Goal: Task Accomplishment & Management: Complete application form

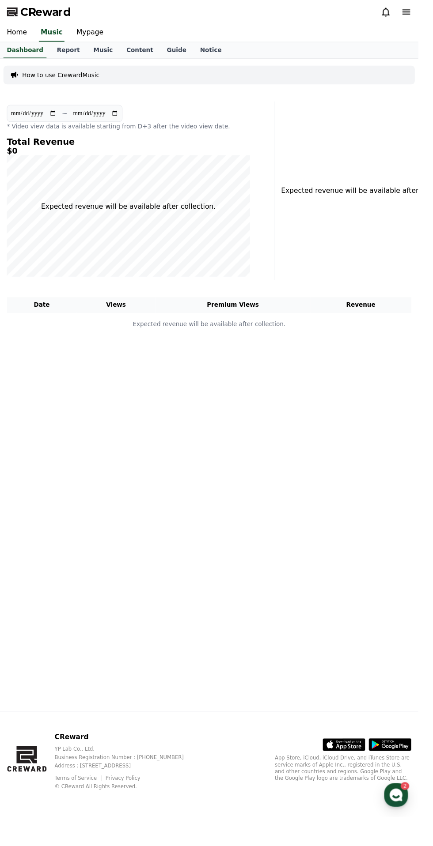
click at [126, 51] on link "Content" at bounding box center [145, 52] width 42 height 17
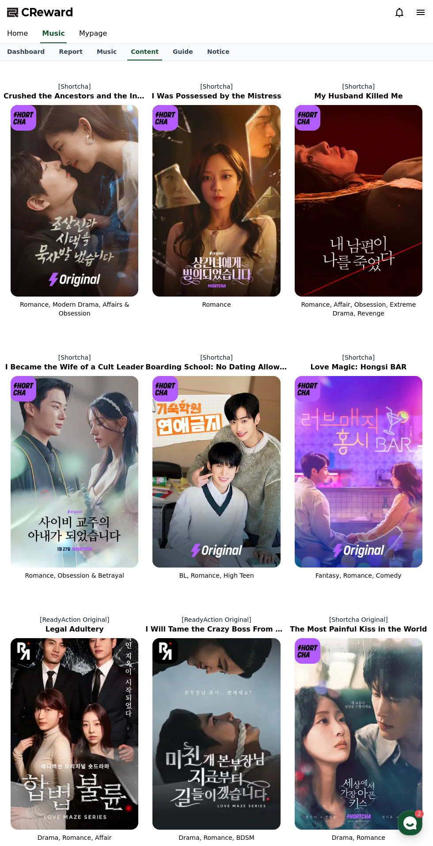
click at [93, 235] on img at bounding box center [75, 201] width 128 height 192
click at [91, 31] on link "Mypage" at bounding box center [93, 34] width 42 height 19
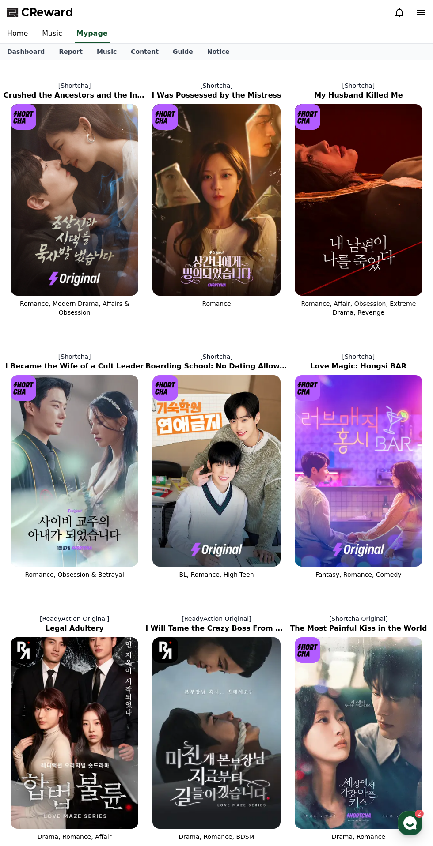
select select "**********"
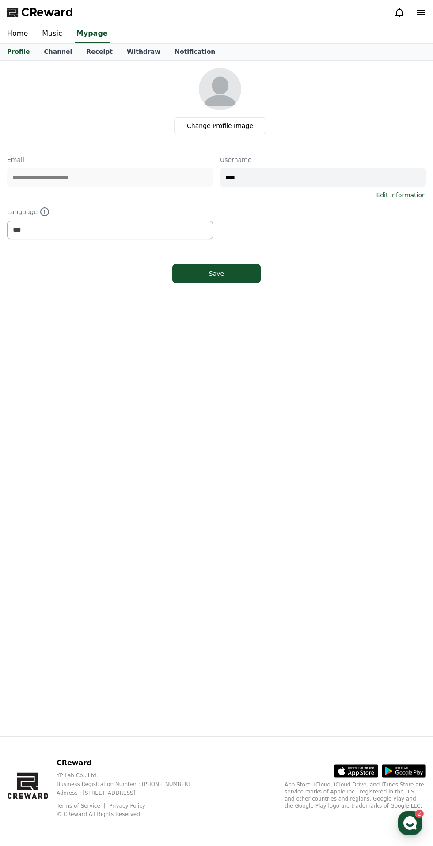
click at [57, 45] on link "Channel" at bounding box center [58, 52] width 42 height 17
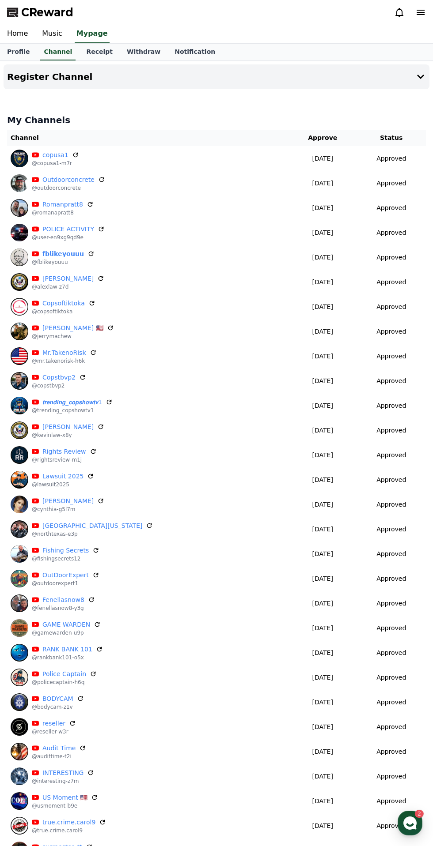
click at [422, 829] on button "CReward Chat Button 2" at bounding box center [409, 823] width 25 height 25
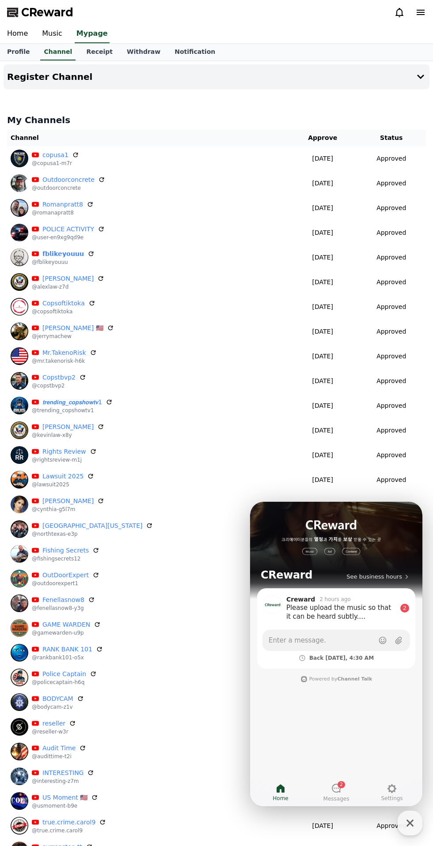
click at [393, 605] on button "Show action list menu" at bounding box center [399, 608] width 16 height 16
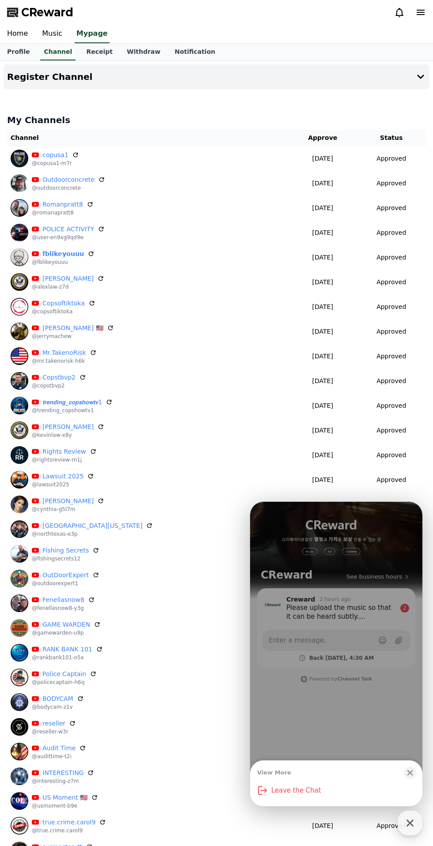
click at [364, 672] on div "View More Close bottom sheet modal Leave the Chat" at bounding box center [336, 654] width 172 height 305
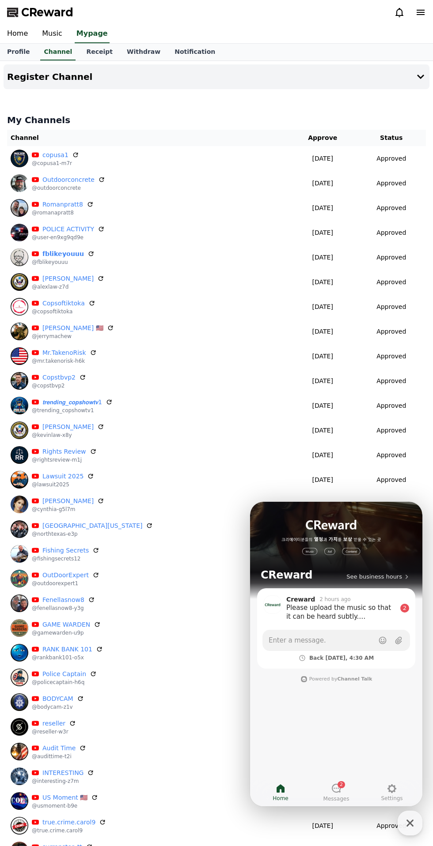
click at [326, 625] on section "Creward 2 hours ago Please upload the music so that it can be heard subtly. Upl…" at bounding box center [336, 628] width 158 height 80
click at [394, 608] on button "Show action list menu" at bounding box center [399, 608] width 16 height 16
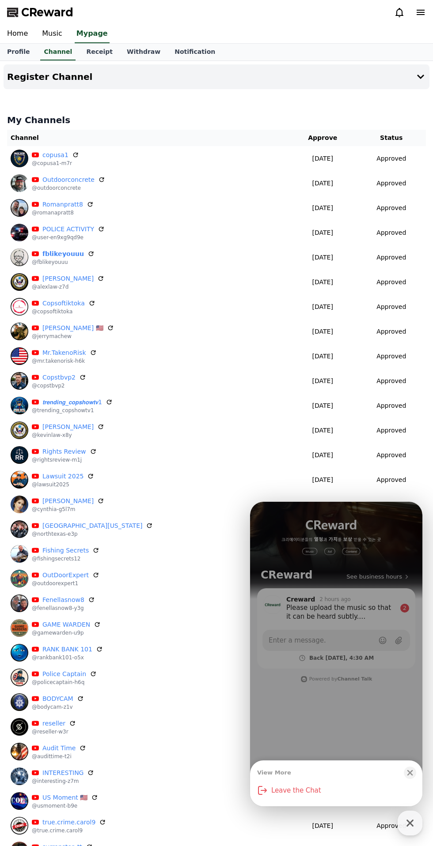
click at [357, 665] on div "View More Close bottom sheet modal Leave the Chat" at bounding box center [336, 654] width 172 height 305
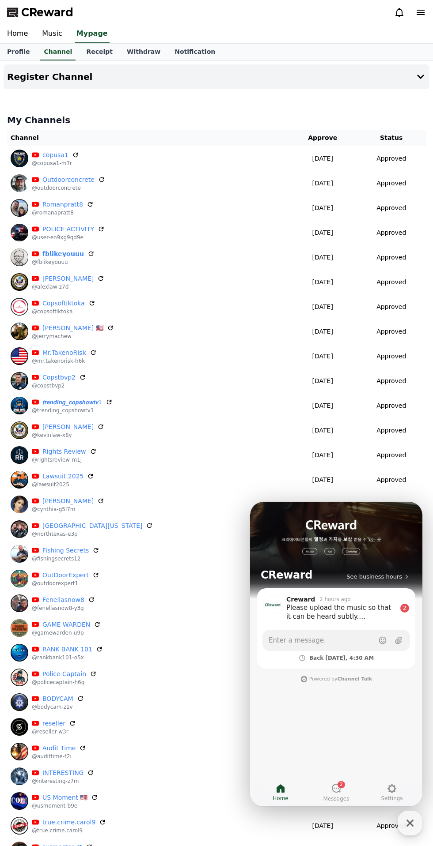
click at [333, 603] on div "Creward 2 hours ago" at bounding box center [341, 600] width 110 height 8
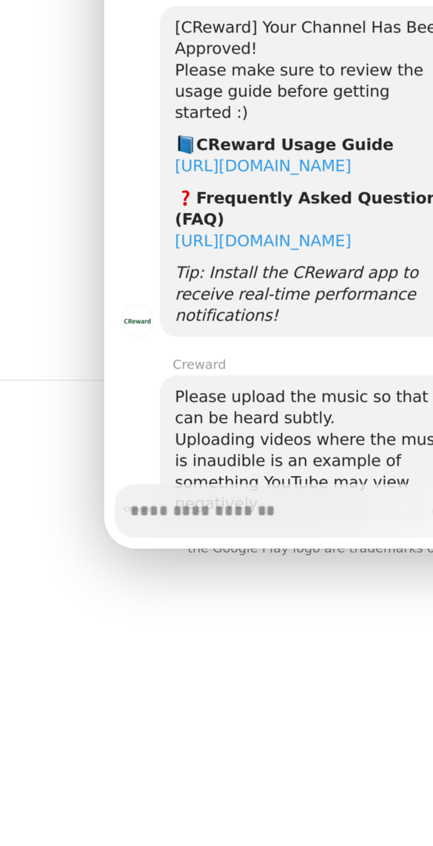
scroll to position [232, 0]
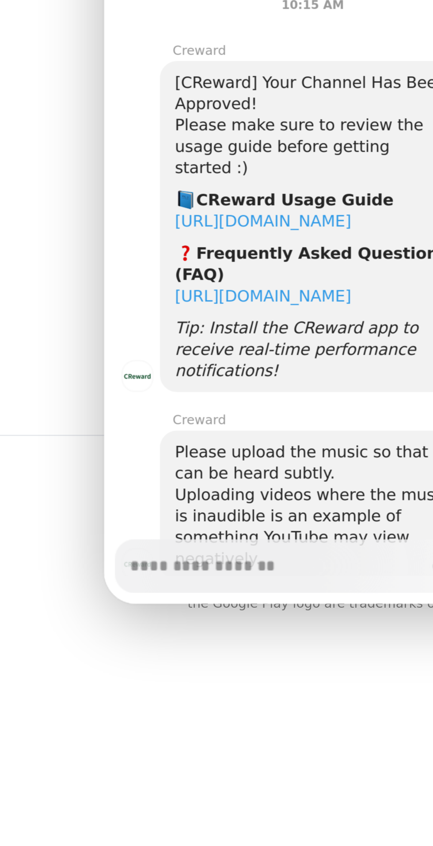
click at [230, 729] on td "CoreChaos @corechaos0" at bounding box center [147, 717] width 281 height 25
type textarea "*"
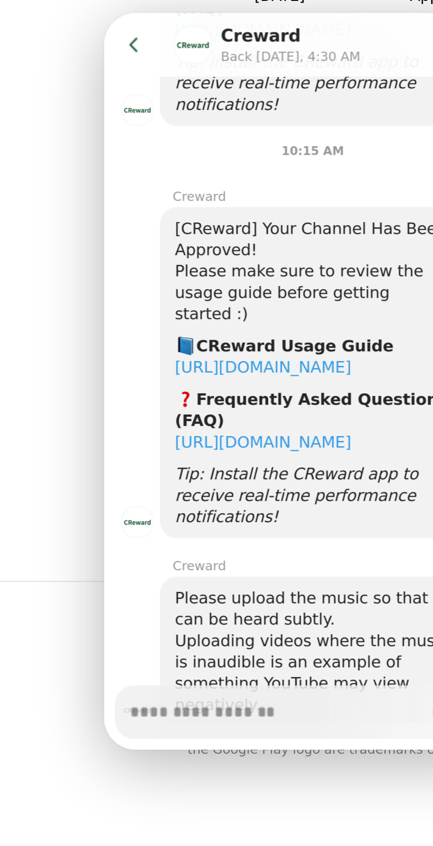
click at [114, 26] on icon at bounding box center [116, 26] width 9 height 9
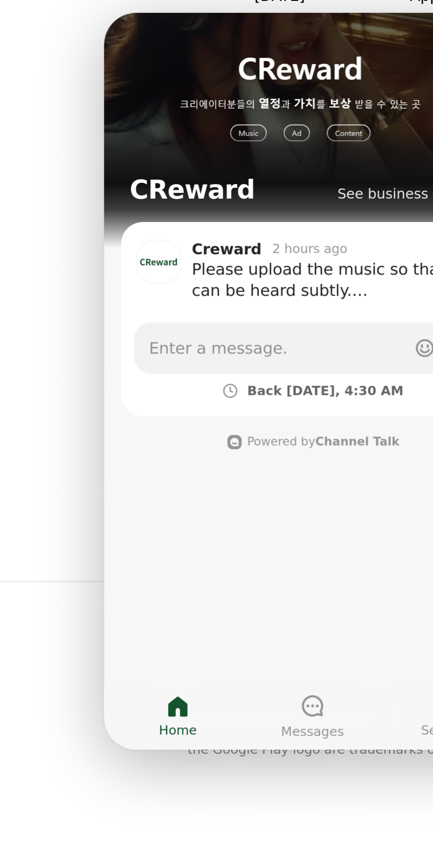
click at [220, 695] on div "Backyardbroncos @backyardbroncos1" at bounding box center [148, 693] width 274 height 18
click at [229, 709] on div "CoreChaos @corechaos0" at bounding box center [148, 718] width 274 height 18
click at [248, 830] on div "CReward YP Lab Co., Ltd. Business Registration Number : 655-81-03655 Address : …" at bounding box center [216, 791] width 433 height 109
click at [249, 831] on div "CReward YP Lab Co., Ltd. Business Registration Number : 655-81-03655 Address : …" at bounding box center [216, 791] width 433 height 109
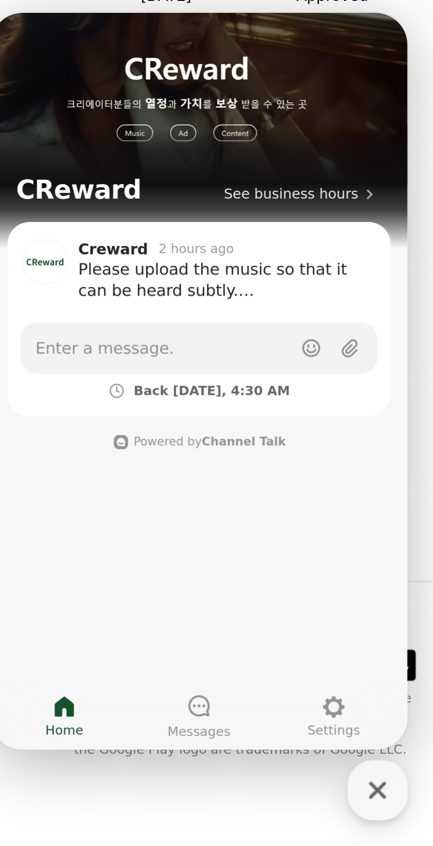
click at [338, 838] on div "CReward YP Lab Co., Ltd. Business Registration Number : 655-81-03655 Address : …" at bounding box center [216, 791] width 433 height 109
click at [409, 826] on icon "button" at bounding box center [410, 823] width 16 height 16
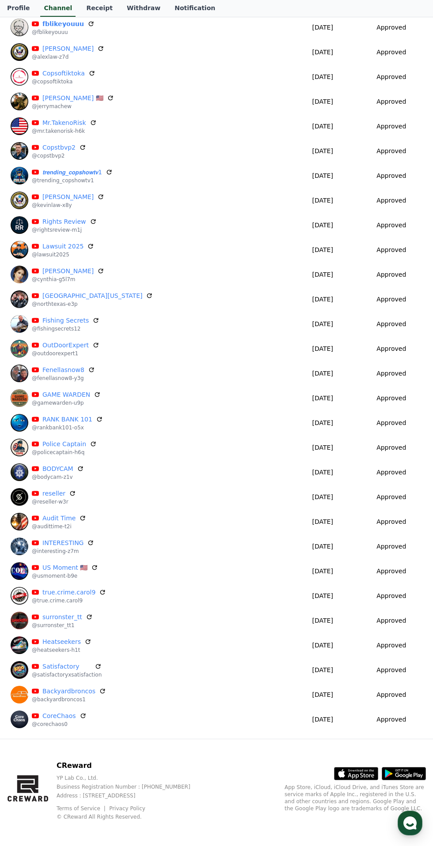
scroll to position [230, 0]
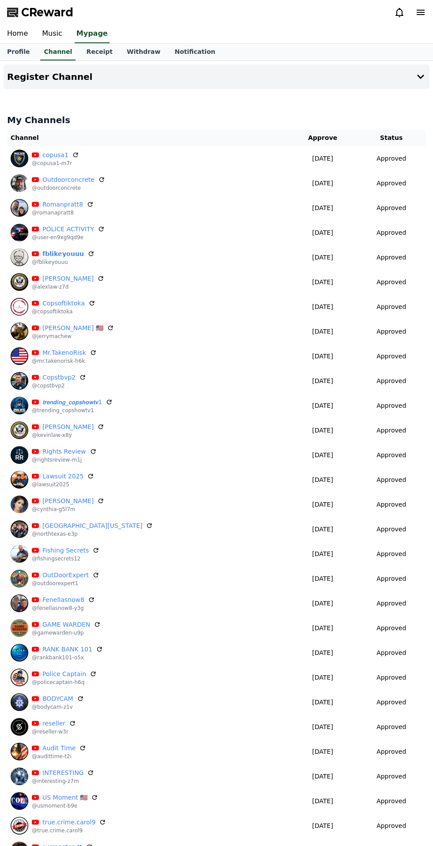
click at [410, 83] on button "Register Channel" at bounding box center [217, 76] width 426 height 25
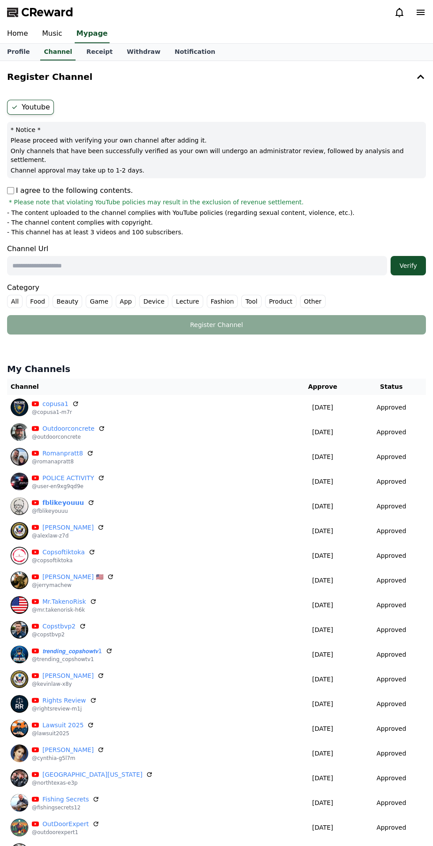
click at [198, 257] on input "text" at bounding box center [197, 265] width 380 height 19
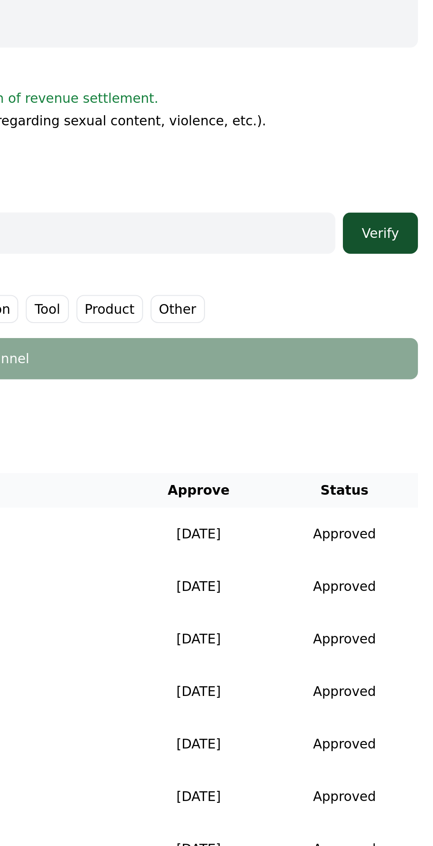
type input "**********"
click at [300, 295] on label "Other" at bounding box center [313, 301] width 26 height 13
click at [414, 261] on div "Verify" at bounding box center [408, 265] width 28 height 9
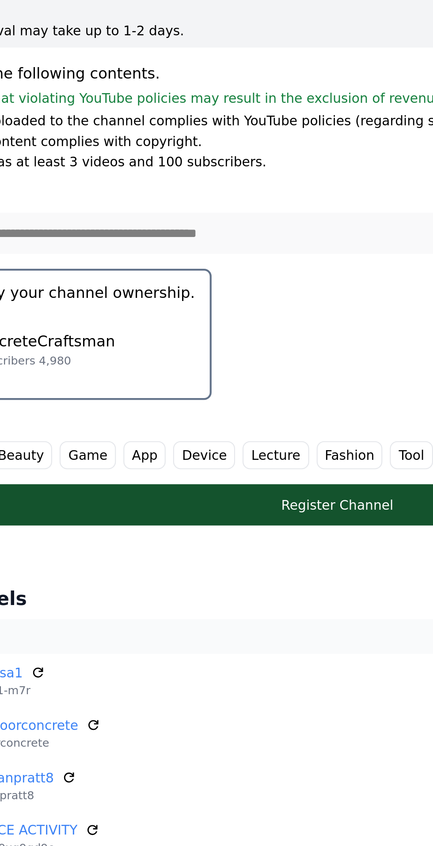
click at [105, 303] on div "ConcreteCraftsman Subscribers 4,980" at bounding box center [82, 320] width 134 height 35
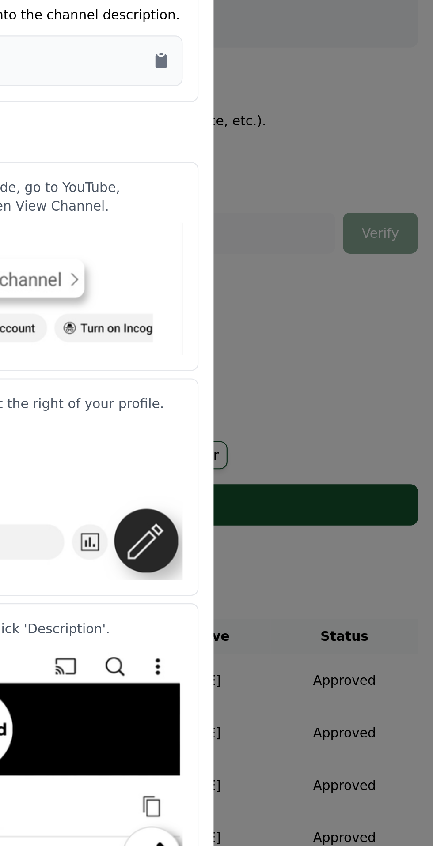
click at [306, 187] on icon "Copy to clipboard" at bounding box center [304, 184] width 5 height 7
click at [370, 310] on button "close modal" at bounding box center [216, 423] width 433 height 846
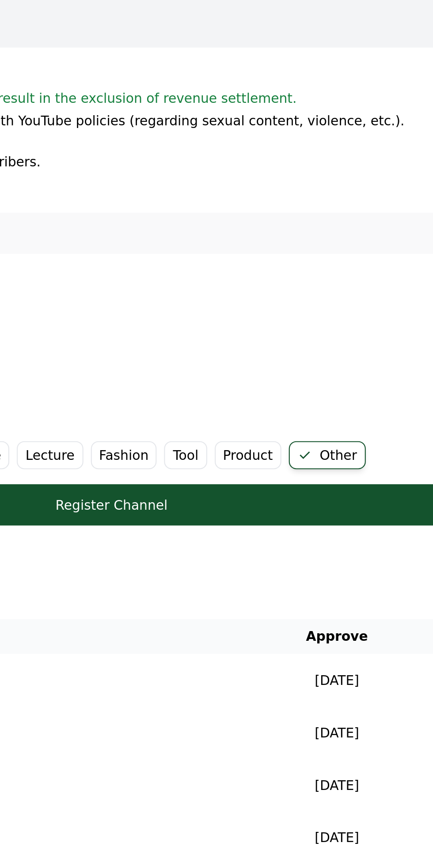
click at [294, 392] on button "Register Channel" at bounding box center [216, 393] width 418 height 19
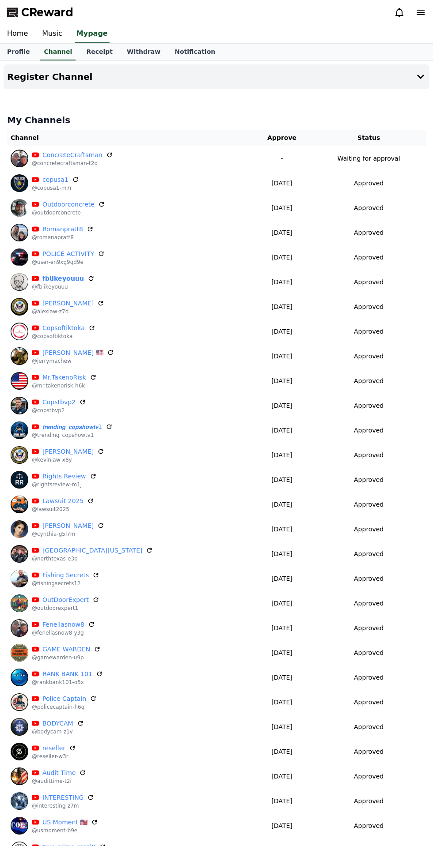
scroll to position [6, 0]
click at [94, 49] on link "Receipt" at bounding box center [99, 52] width 41 height 17
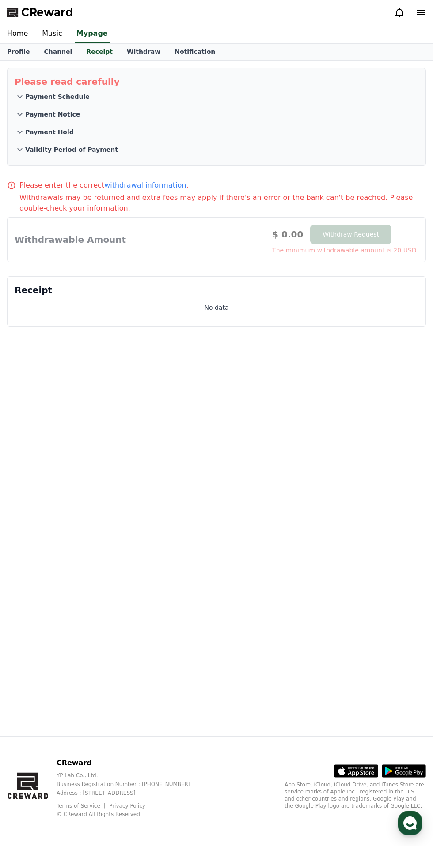
click at [24, 50] on link "Profile" at bounding box center [18, 52] width 37 height 17
select select "**********"
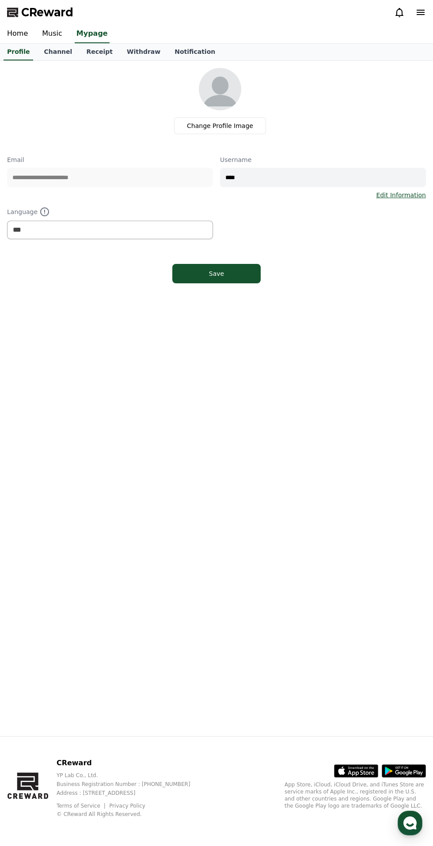
click at [48, 15] on span "CReward" at bounding box center [47, 12] width 52 height 14
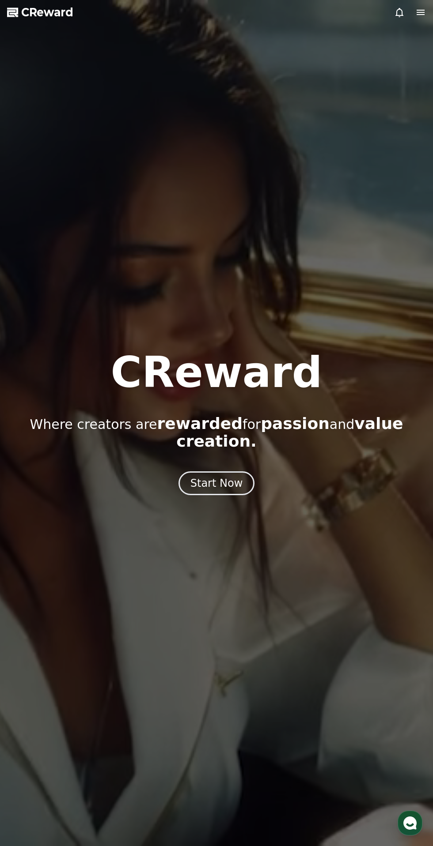
click at [230, 476] on div "Start Now" at bounding box center [216, 483] width 53 height 14
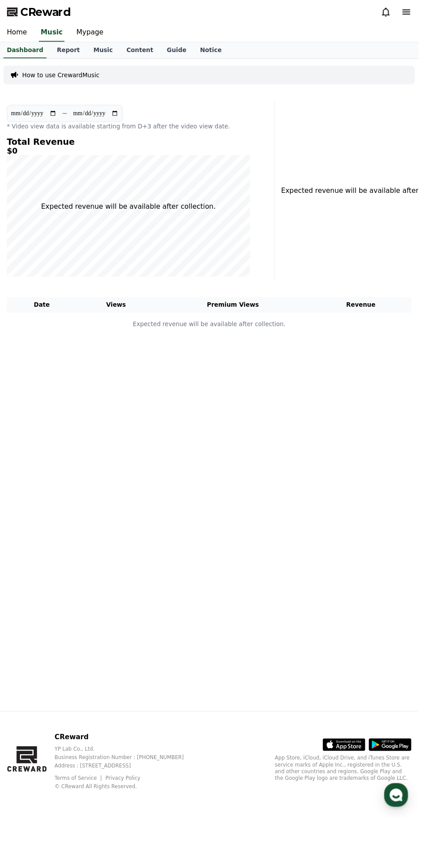
click at [67, 50] on link "Report" at bounding box center [71, 52] width 38 height 17
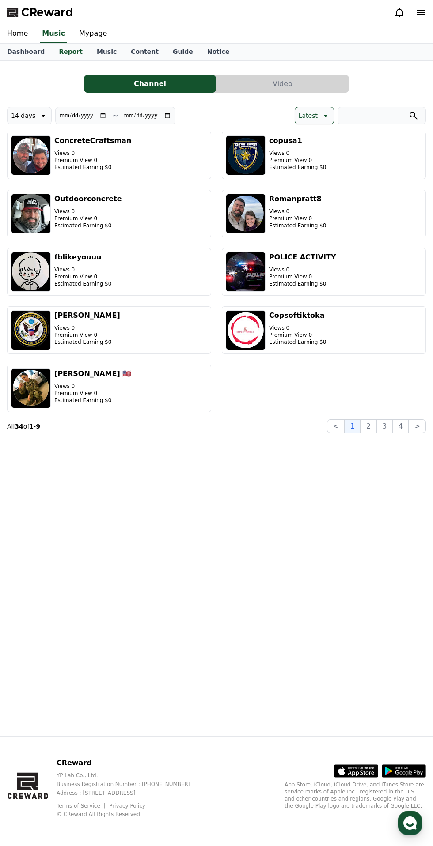
scroll to position [11, 0]
click at [275, 75] on button "Video" at bounding box center [282, 84] width 132 height 18
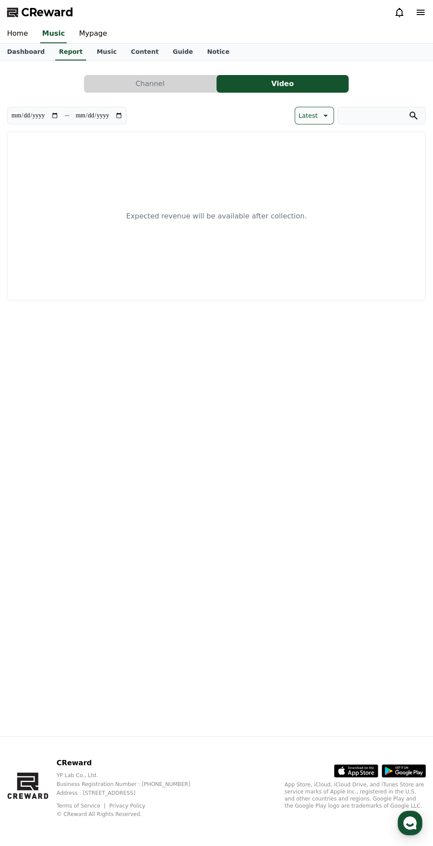
click at [180, 83] on button "Channel" at bounding box center [150, 84] width 132 height 18
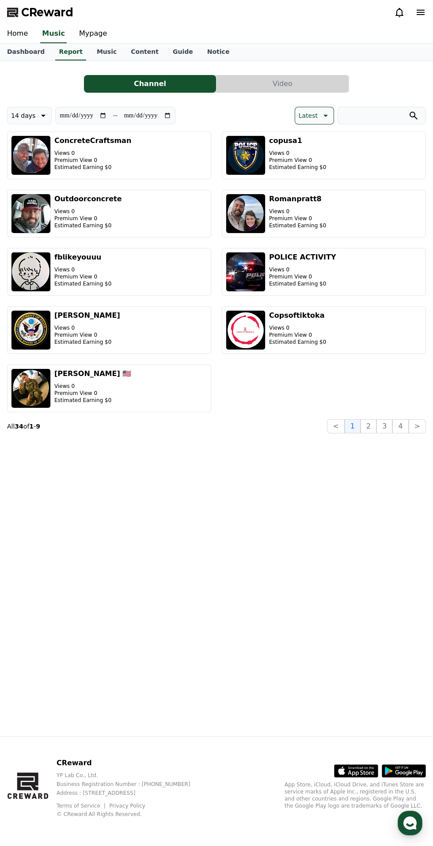
click at [99, 49] on link "Music" at bounding box center [107, 52] width 34 height 17
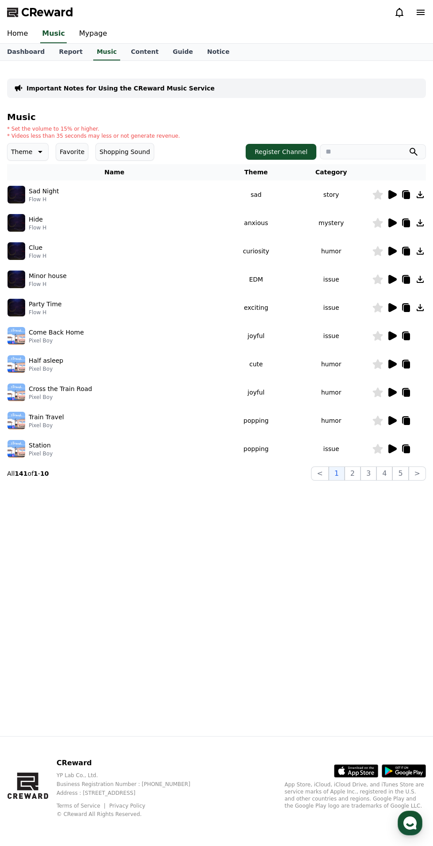
click at [166, 48] on link "Guide" at bounding box center [183, 52] width 34 height 17
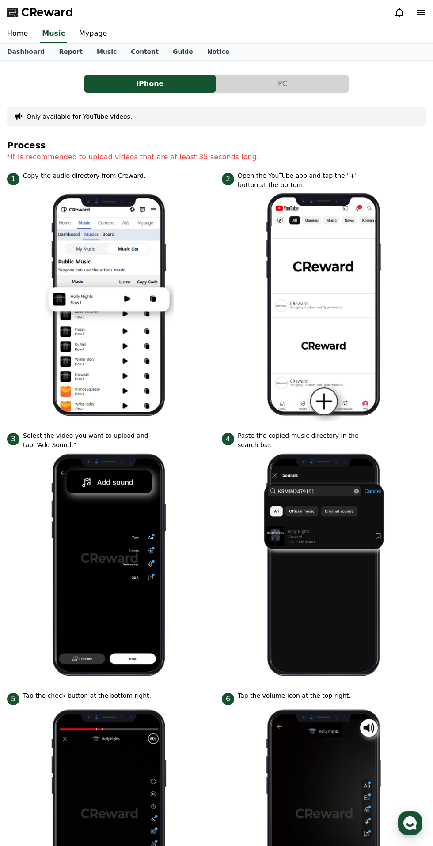
click at [200, 51] on link "Notice" at bounding box center [218, 52] width 37 height 17
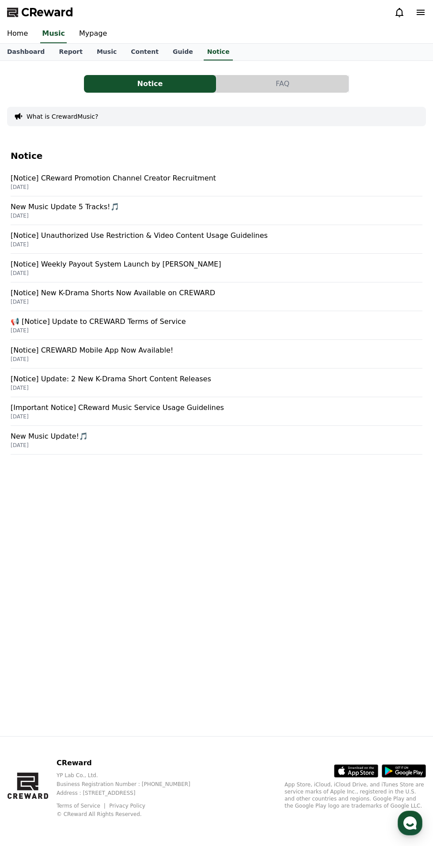
click at [39, 45] on link "Dashboard" at bounding box center [26, 52] width 52 height 17
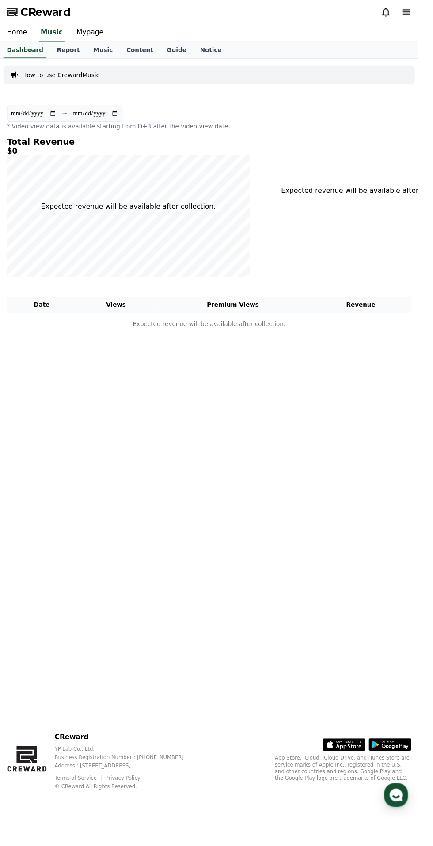
click at [100, 34] on link "Mypage" at bounding box center [93, 34] width 42 height 19
select select "**********"
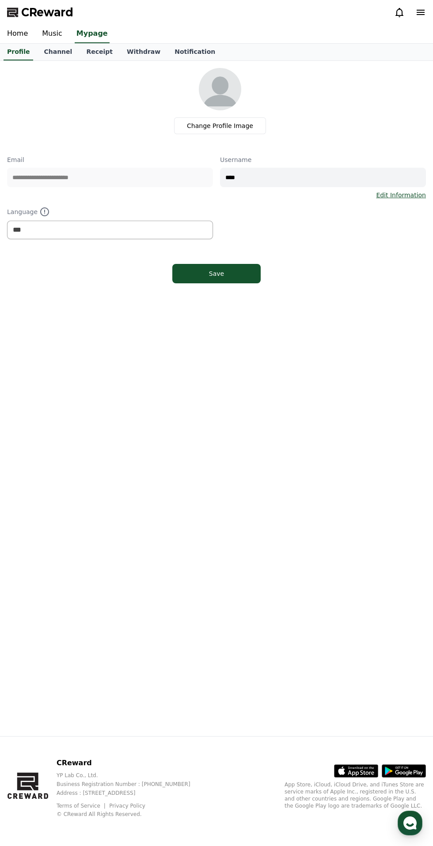
click at [420, 15] on icon at bounding box center [420, 12] width 11 height 11
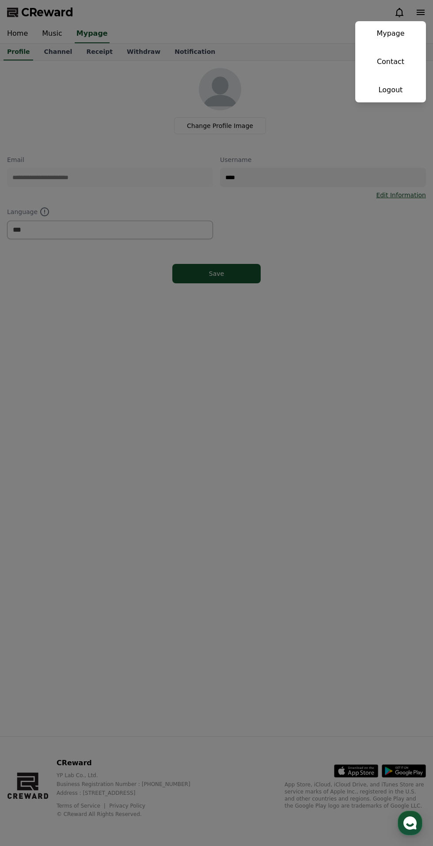
click at [349, 280] on button "close" at bounding box center [216, 423] width 433 height 846
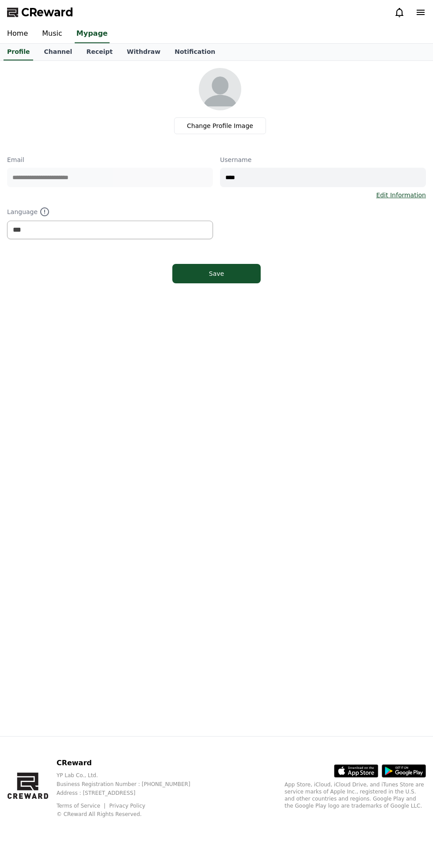
select select "**********"
click at [57, 53] on link "Channel" at bounding box center [58, 52] width 42 height 17
